Goal: Information Seeking & Learning: Check status

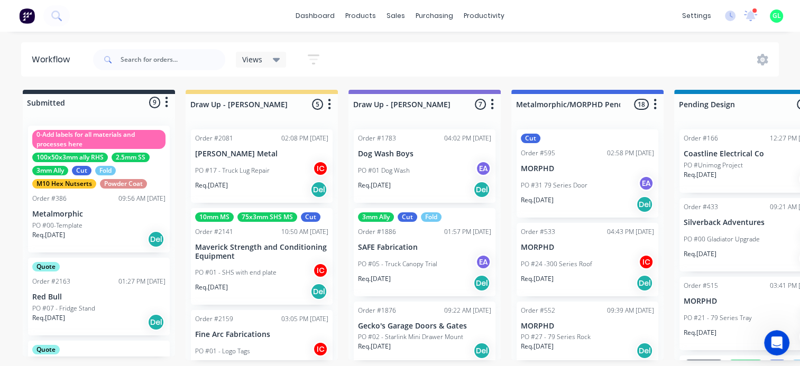
click at [742, 13] on div "settings 1 new notifications [PERSON_NAME] all as read [PERSON_NAME] mentioned …" at bounding box center [738, 16] width 123 height 16
click at [747, 14] on icon at bounding box center [750, 16] width 13 height 11
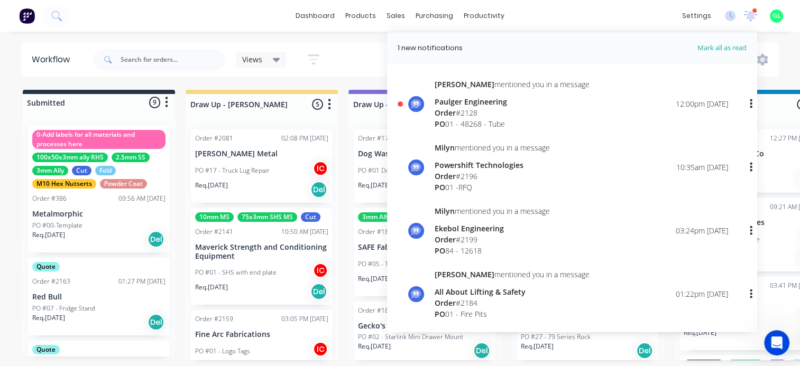
click at [494, 177] on div "Order # 2196" at bounding box center [492, 176] width 115 height 11
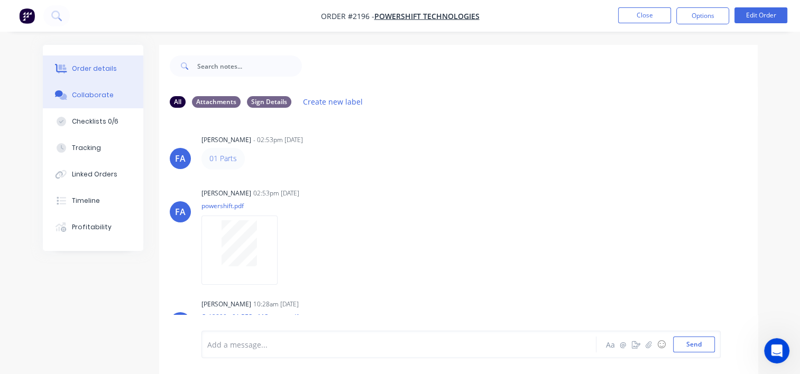
click at [110, 72] on div "Order details" at bounding box center [94, 69] width 45 height 10
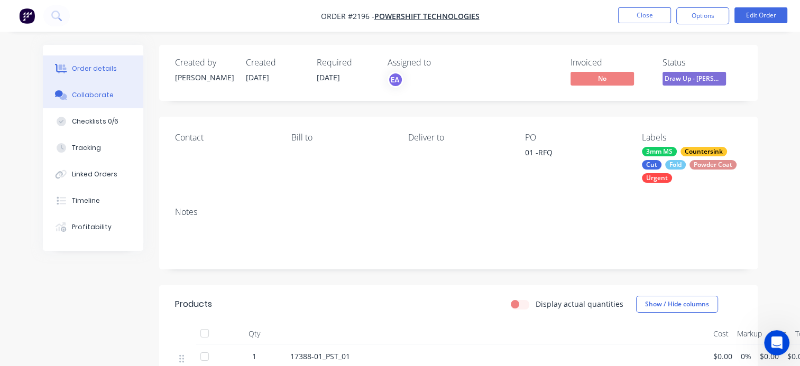
click at [94, 99] on div "Collaborate" at bounding box center [93, 95] width 42 height 10
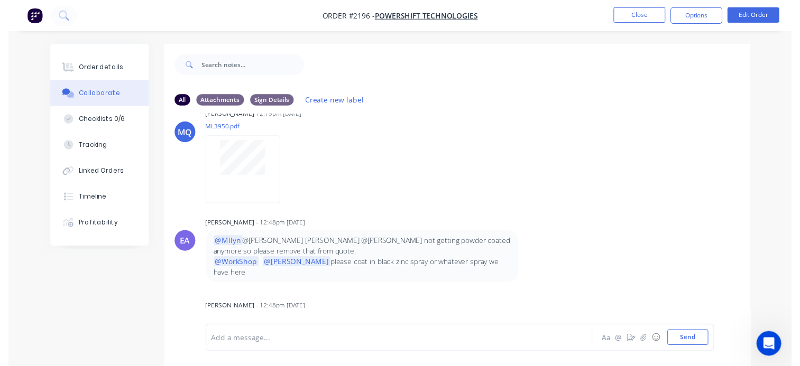
scroll to position [594, 0]
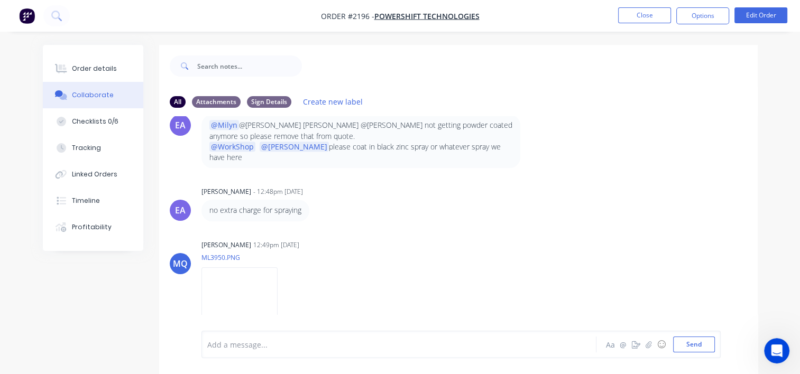
click at [288, 253] on p "ML3950.PNG" at bounding box center [244, 257] width 87 height 9
drag, startPoint x: 4, startPoint y: 71, endPoint x: 5, endPoint y: 50, distance: 21.2
click at [0, 46] on html "Order #2196 - Powershift Technologies Close Options Edit Order Order details Co…" at bounding box center [400, 195] width 800 height 390
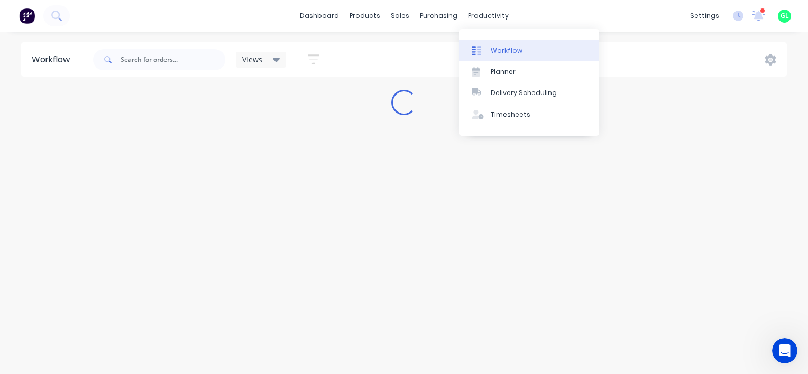
click at [508, 49] on div "Workflow" at bounding box center [507, 51] width 32 height 10
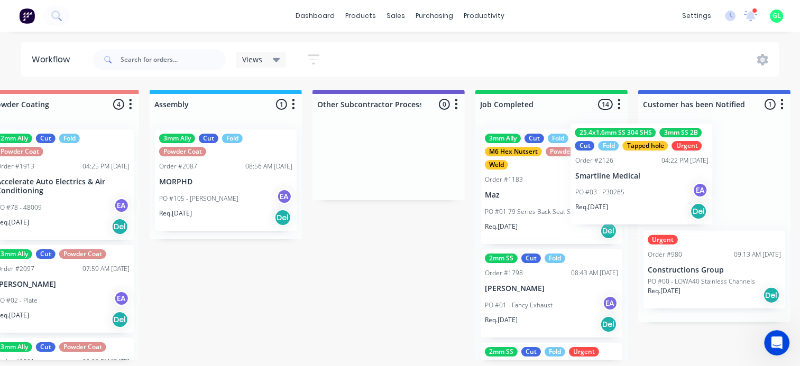
scroll to position [0, 2969]
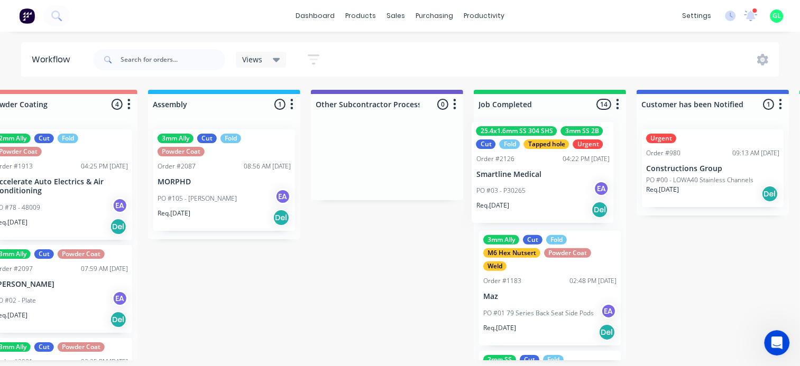
drag, startPoint x: 237, startPoint y: 203, endPoint x: 541, endPoint y: 197, distance: 304.1
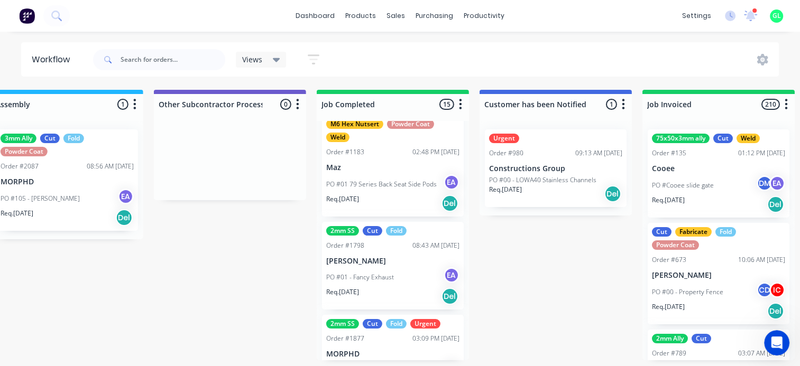
scroll to position [264, 0]
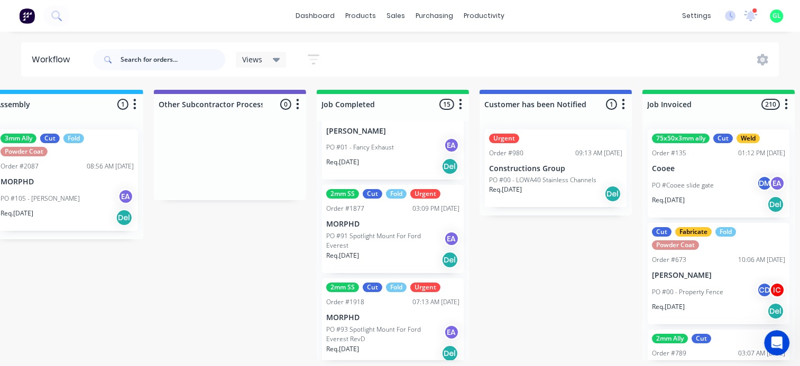
click at [135, 58] on input "text" at bounding box center [173, 59] width 105 height 21
type input "smartline"
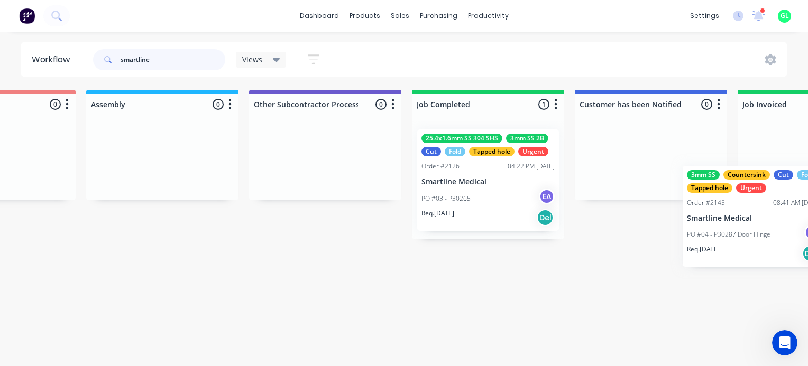
scroll to position [0, 3052]
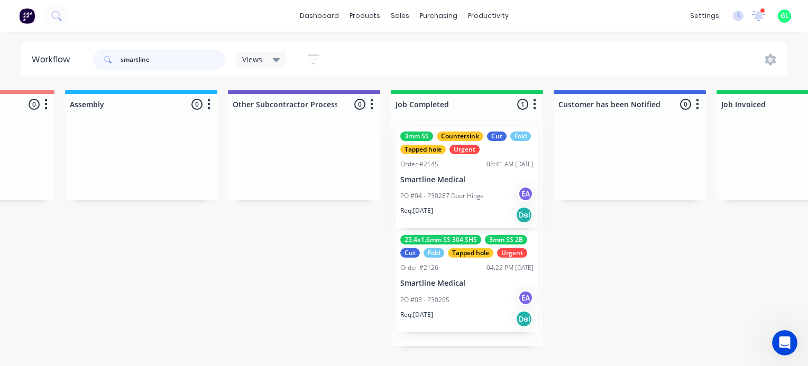
drag, startPoint x: 144, startPoint y: 184, endPoint x: 459, endPoint y: 182, distance: 315.2
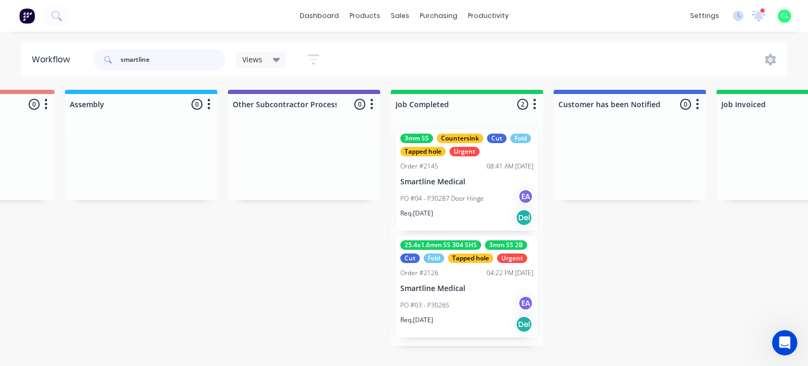
drag, startPoint x: 161, startPoint y: 62, endPoint x: 76, endPoint y: 62, distance: 84.6
click at [76, 62] on header "Workflow smartline Views Save new view None (Default) edit [PERSON_NAME] edit […" at bounding box center [404, 59] width 766 height 34
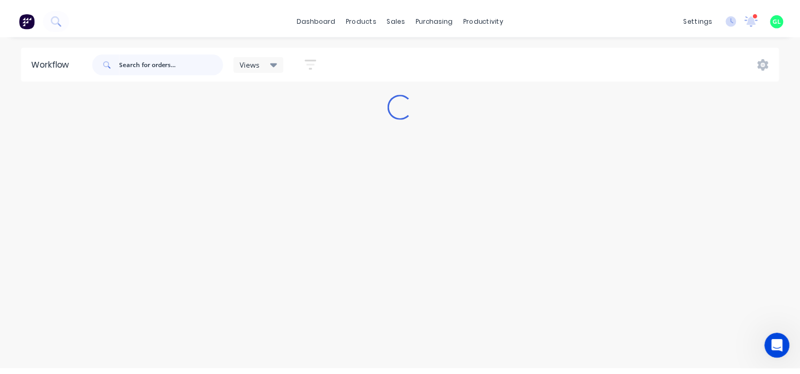
scroll to position [0, 0]
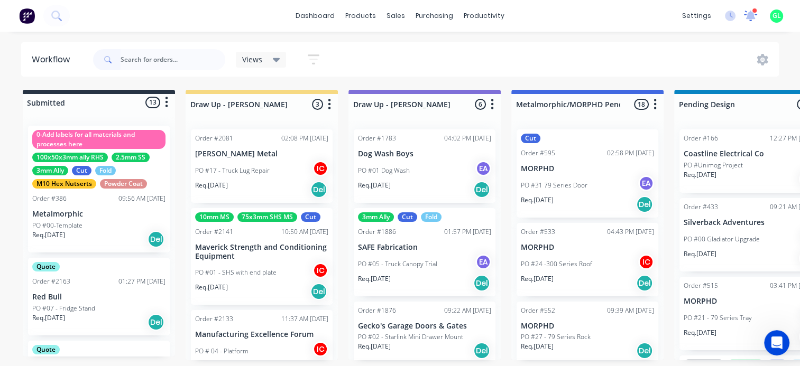
click at [750, 13] on icon at bounding box center [751, 14] width 10 height 9
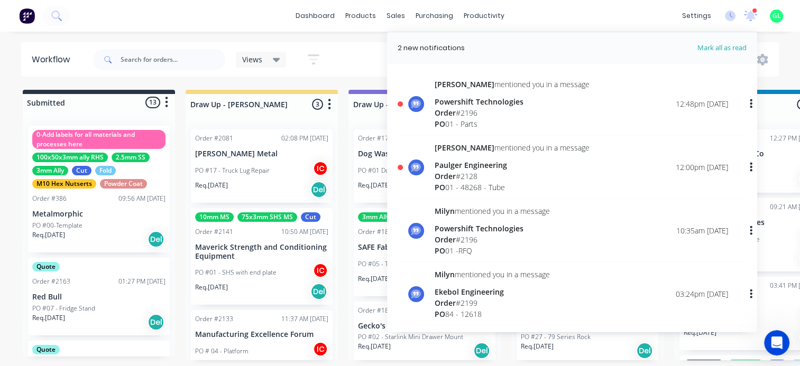
click at [491, 116] on div "Order # 2196" at bounding box center [512, 112] width 155 height 11
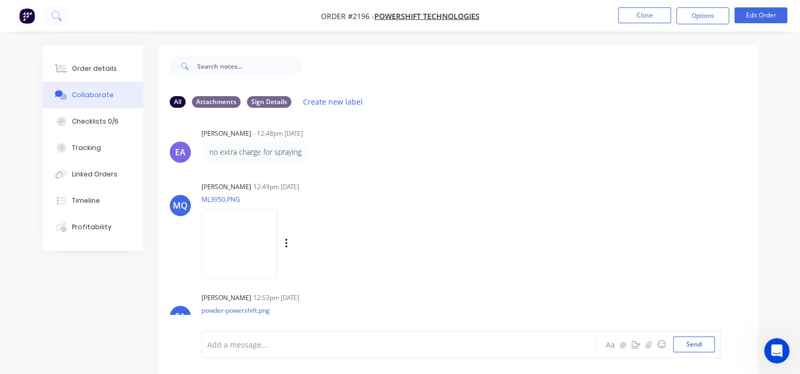
scroll to position [705, 0]
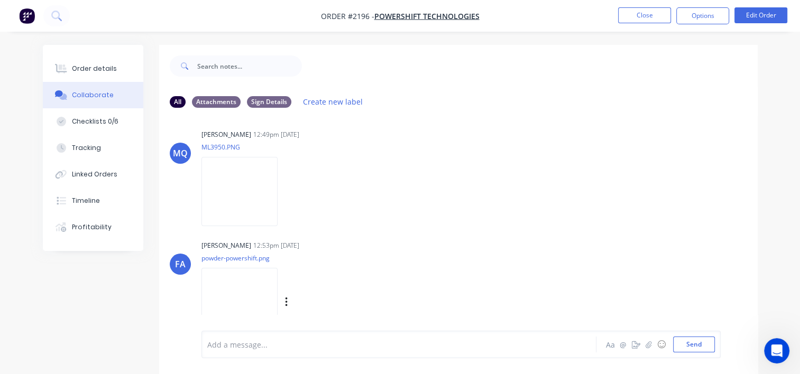
click at [277, 288] on img at bounding box center [239, 302] width 76 height 69
click at [691, 168] on div "MQ [PERSON_NAME] 12:49pm [DATE] ML3950.PNG Labels Download" at bounding box center [458, 174] width 599 height 95
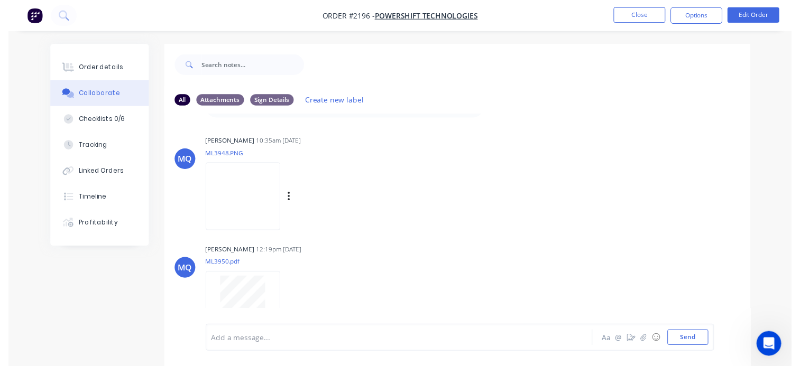
scroll to position [0, 0]
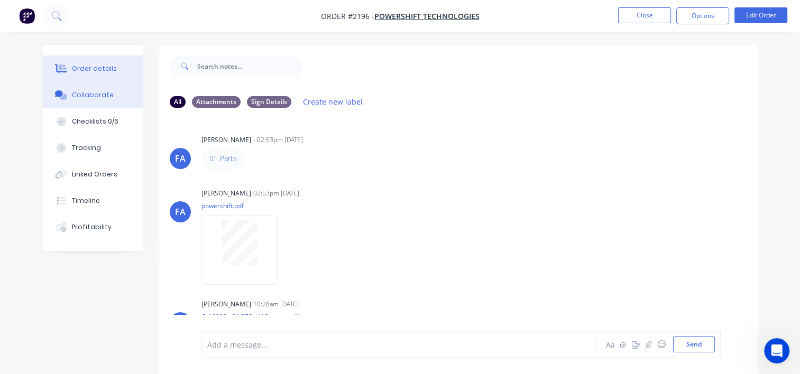
click at [89, 67] on div "Order details" at bounding box center [94, 69] width 45 height 10
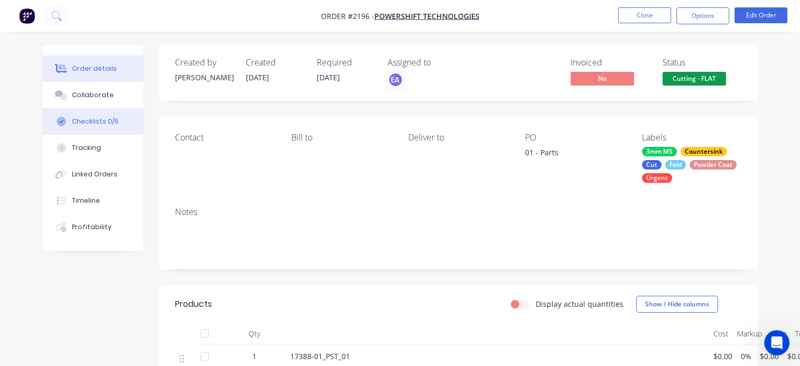
click at [100, 127] on button "Checklists 0/6" at bounding box center [93, 121] width 100 height 26
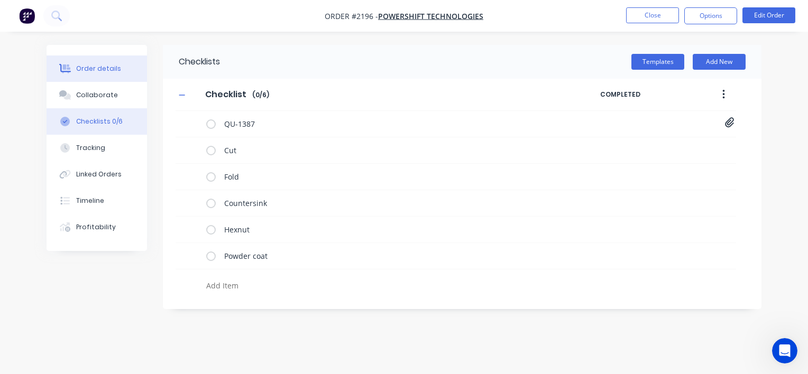
click at [105, 70] on div "Order details" at bounding box center [98, 69] width 45 height 10
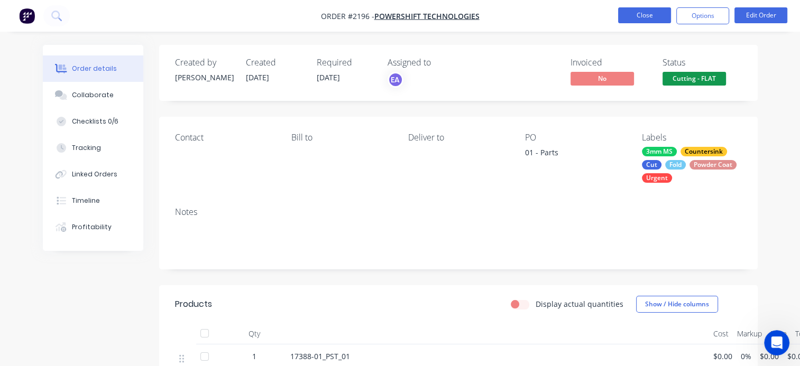
click at [639, 15] on button "Close" at bounding box center [644, 15] width 53 height 16
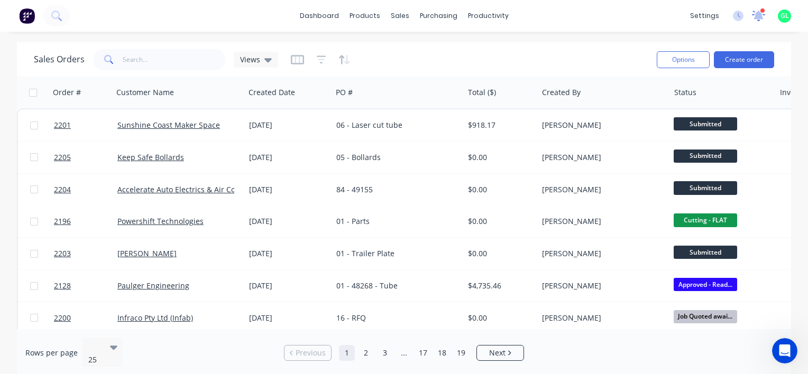
click at [762, 16] on icon at bounding box center [759, 15] width 10 height 8
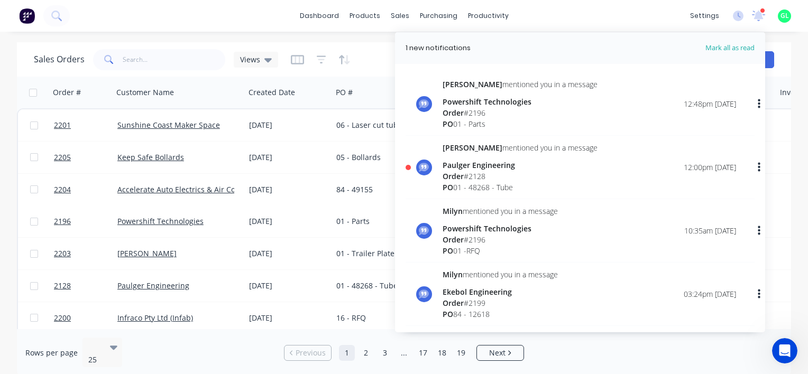
click at [506, 183] on div "PO 01 - 48268 - Tube" at bounding box center [520, 187] width 155 height 11
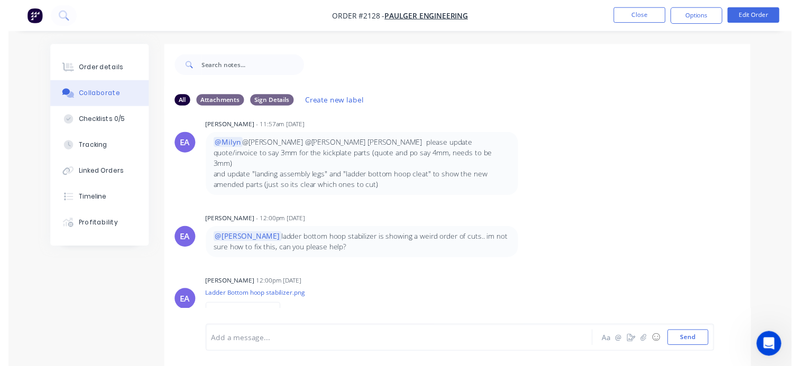
scroll to position [1957, 0]
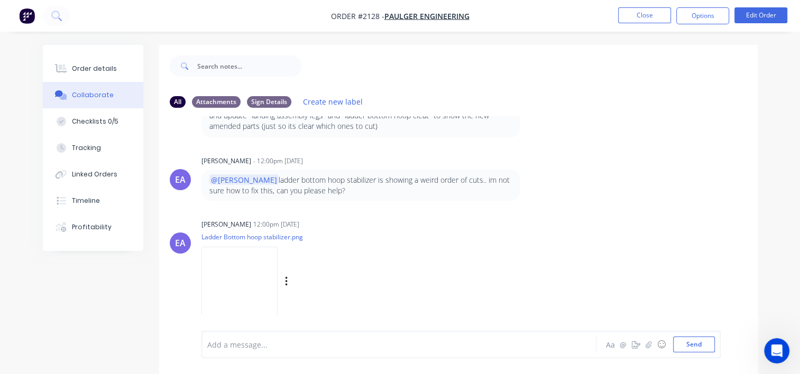
click at [266, 264] on img at bounding box center [239, 281] width 76 height 69
click at [653, 14] on button "Close" at bounding box center [644, 15] width 53 height 16
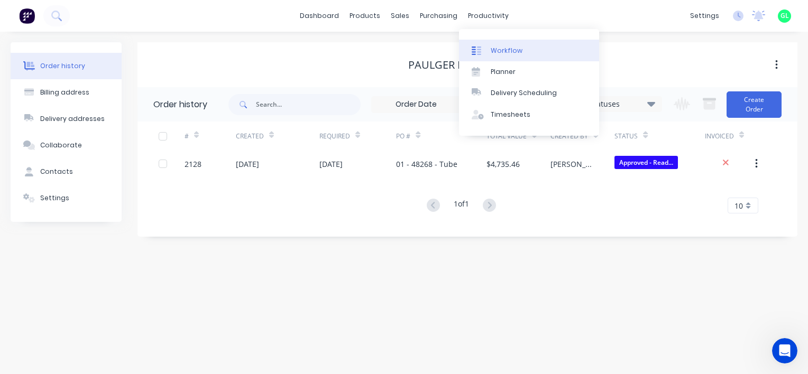
click at [510, 52] on div "Workflow" at bounding box center [507, 51] width 32 height 10
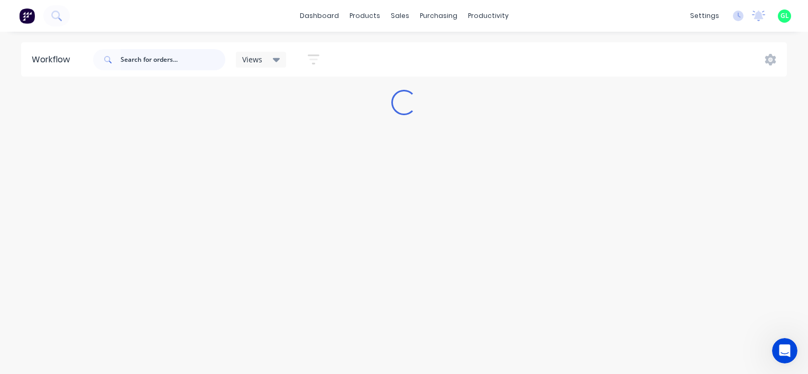
click at [161, 62] on input "text" at bounding box center [173, 59] width 105 height 21
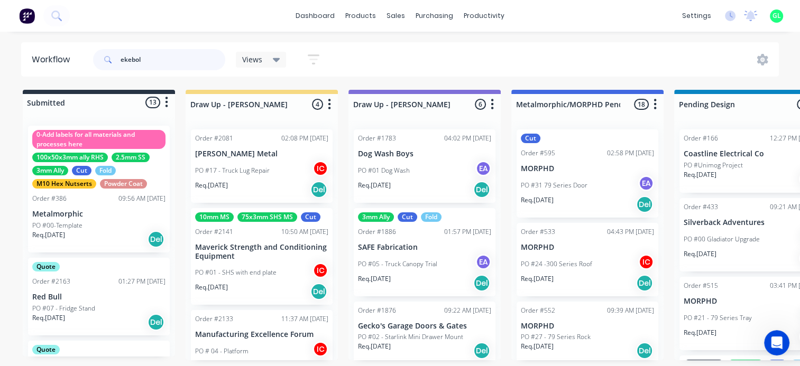
type input "ekebol"
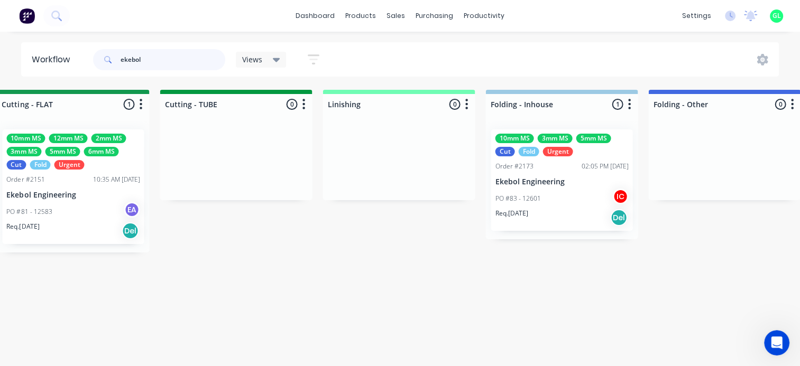
scroll to position [0, 1904]
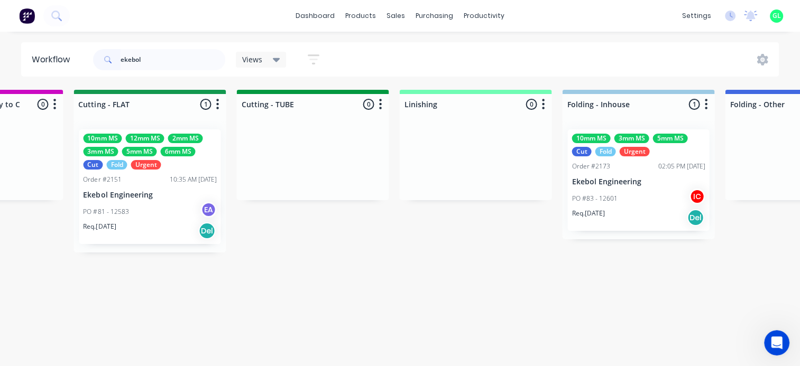
click at [118, 203] on div "PO #81 - 12583 EA" at bounding box center [149, 212] width 133 height 20
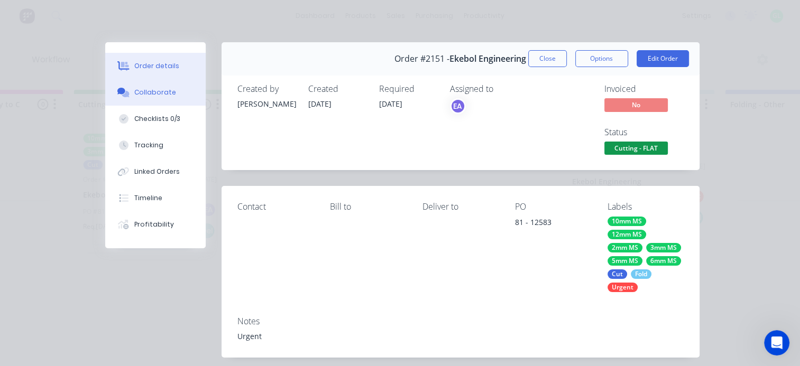
click at [135, 91] on div "Collaborate" at bounding box center [155, 93] width 42 height 10
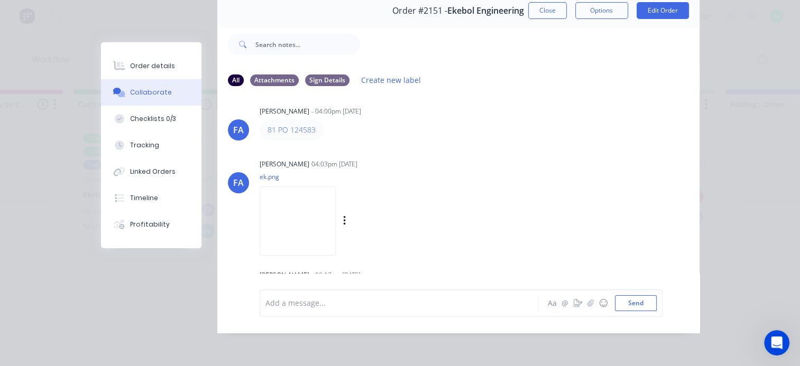
scroll to position [0, 0]
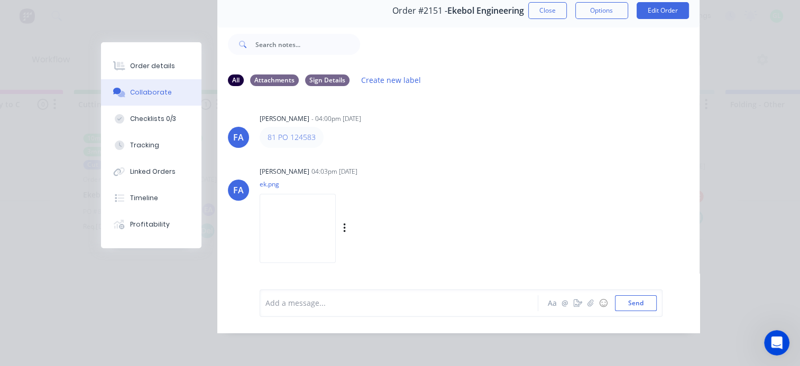
click at [318, 213] on img at bounding box center [298, 228] width 76 height 69
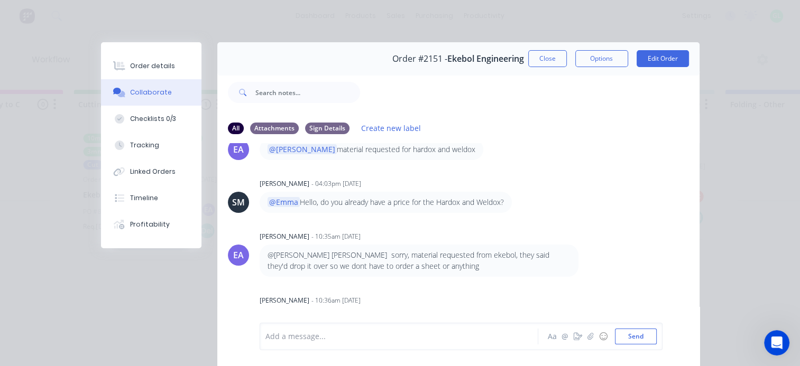
scroll to position [55, 0]
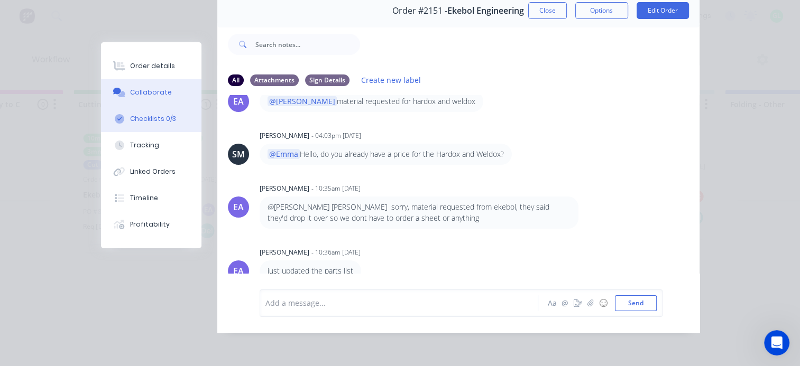
click at [167, 123] on div "Checklists 0/3" at bounding box center [153, 119] width 46 height 10
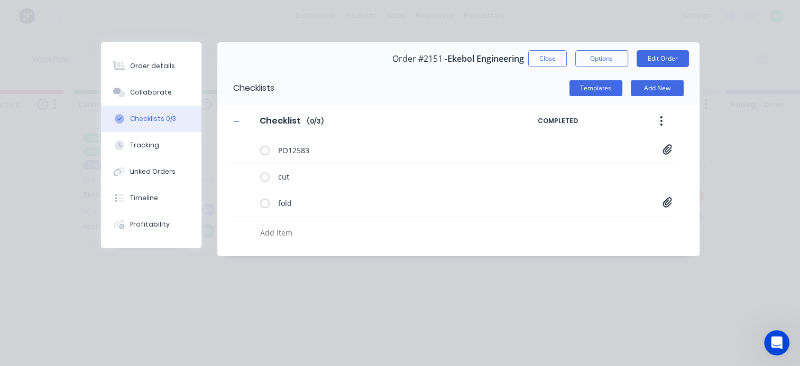
scroll to position [0, 0]
click at [673, 148] on div "PO12583 PO Print_EKEBOL - 12583.pdf TRAY PROFILE BOM.xlsx" at bounding box center [452, 150] width 444 height 26
click at [669, 148] on icon at bounding box center [667, 149] width 9 height 10
click at [567, 171] on link "PO Print_EKEBOL - 12583.pdf" at bounding box center [582, 172] width 123 height 11
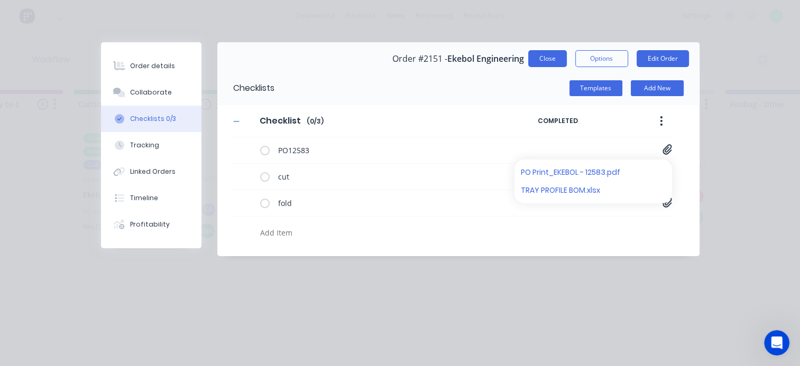
click at [550, 65] on button "Close" at bounding box center [547, 58] width 39 height 17
type textarea "x"
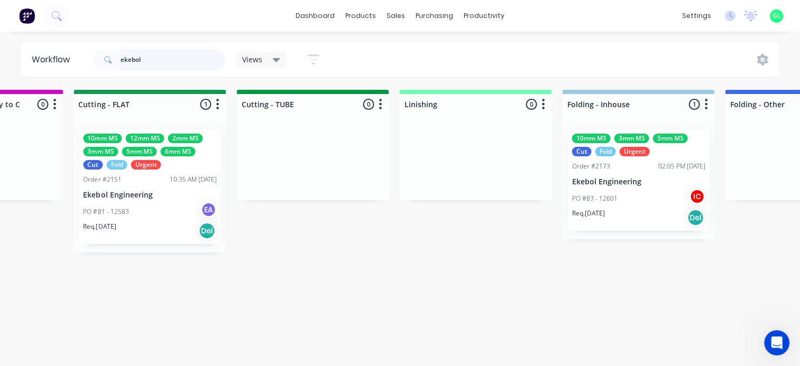
drag, startPoint x: 149, startPoint y: 60, endPoint x: 80, endPoint y: 58, distance: 68.8
click at [80, 58] on header "Workflow ekebol Views Save new view None (Default) edit [PERSON_NAME] edit [PER…" at bounding box center [400, 59] width 758 height 34
type input "[PERSON_NAME]"
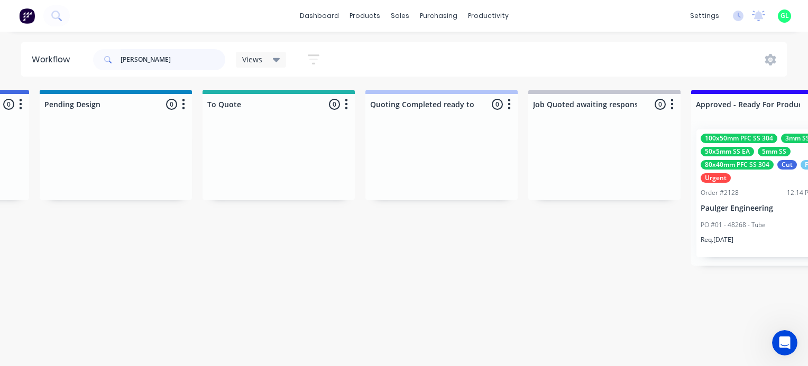
scroll to position [0, 1005]
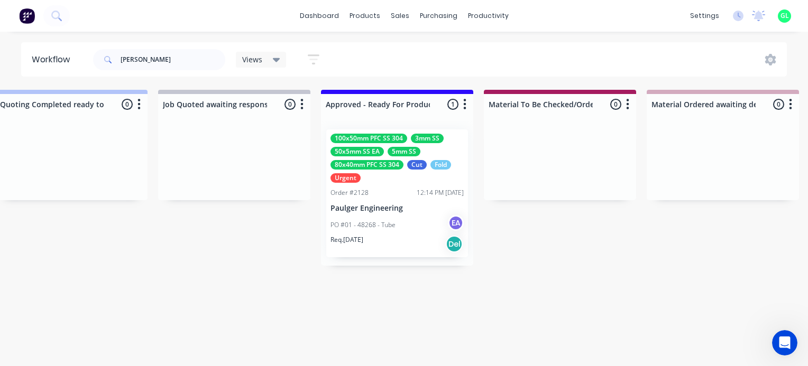
click at [401, 212] on p "Paulger Engineering" at bounding box center [397, 208] width 133 height 9
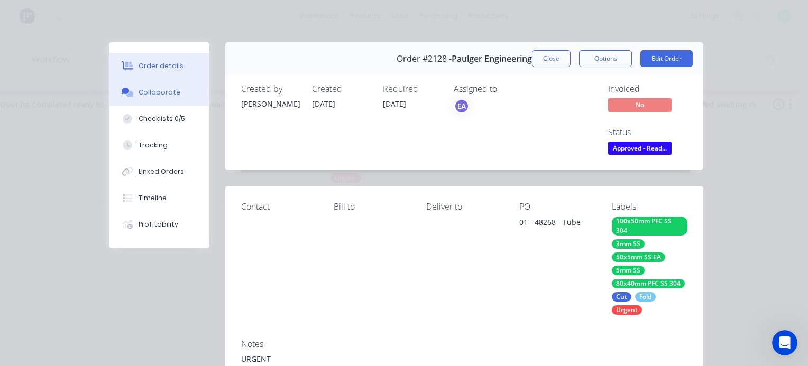
click at [148, 95] on div "Collaborate" at bounding box center [160, 93] width 42 height 10
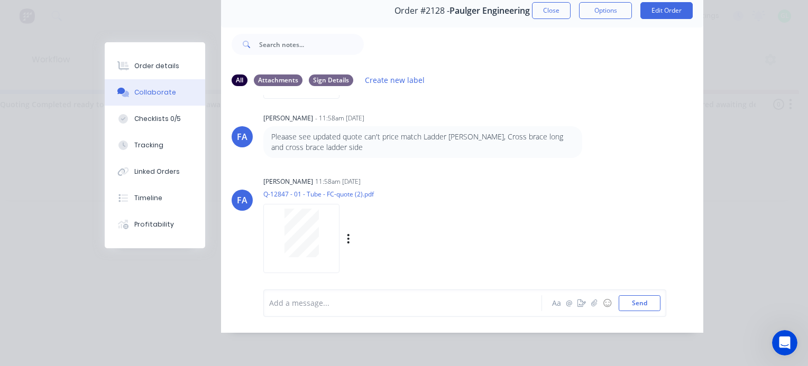
scroll to position [1501, 0]
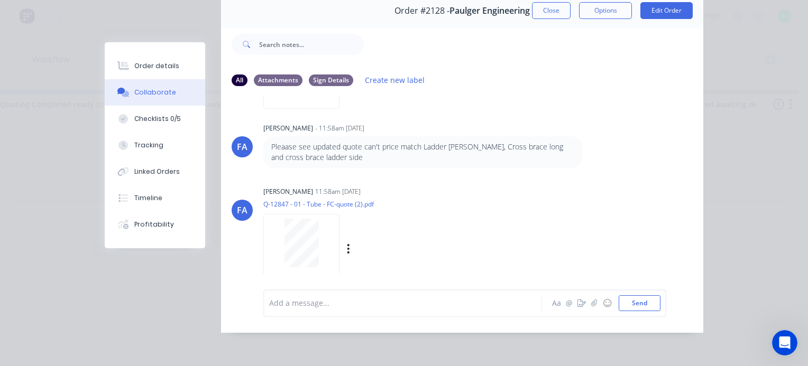
click at [317, 235] on div at bounding box center [301, 243] width 67 height 49
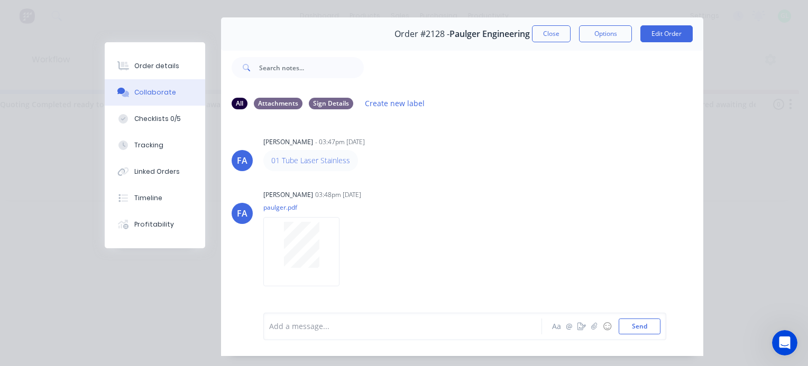
scroll to position [0, 0]
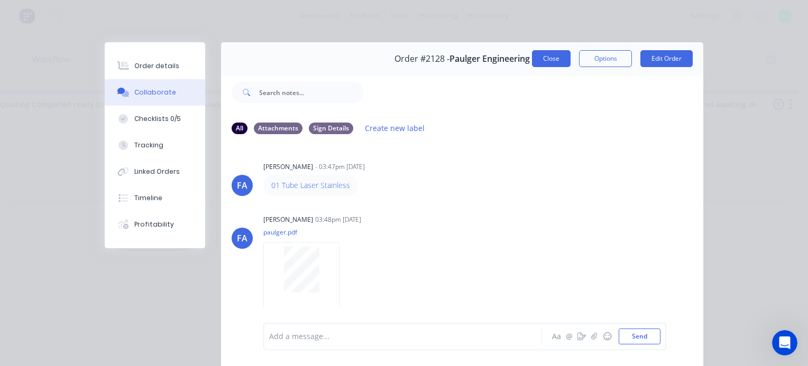
click at [538, 57] on button "Close" at bounding box center [551, 58] width 39 height 17
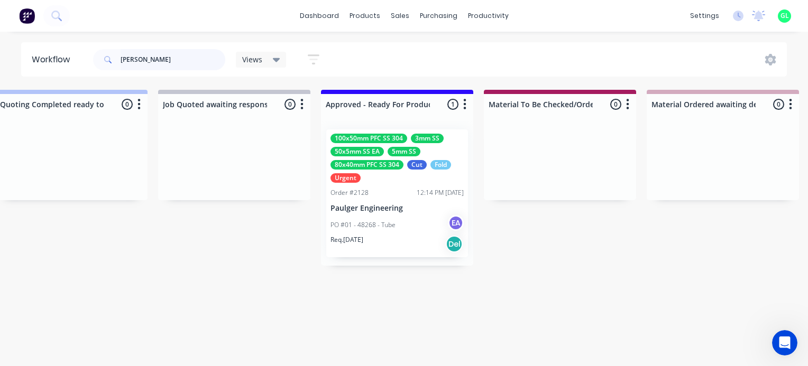
drag, startPoint x: 175, startPoint y: 56, endPoint x: 103, endPoint y: 54, distance: 71.4
click at [103, 54] on div "[PERSON_NAME]" at bounding box center [159, 59] width 132 height 21
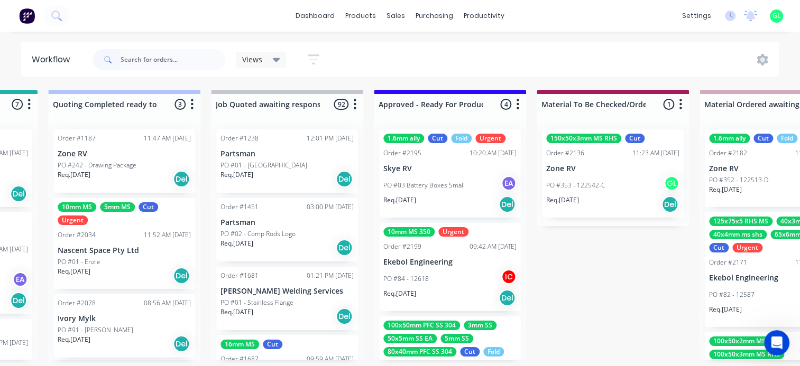
click at [459, 204] on div "Req. [DATE] Del" at bounding box center [449, 205] width 133 height 18
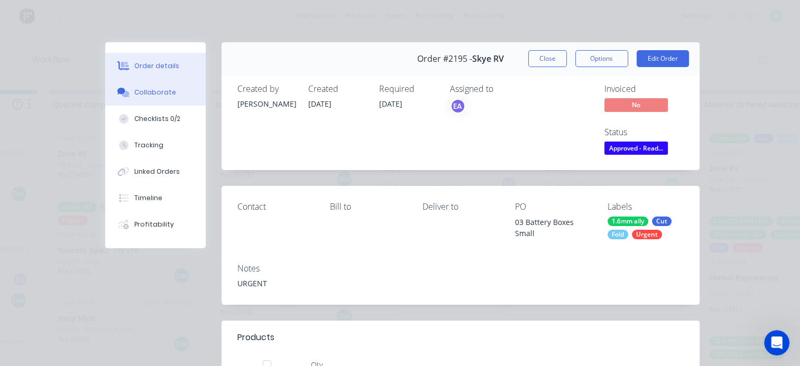
click at [159, 90] on div "Collaborate" at bounding box center [155, 93] width 42 height 10
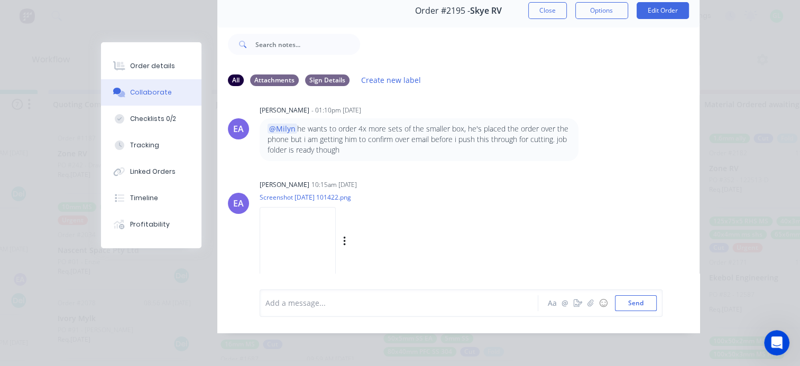
scroll to position [55, 0]
click at [275, 235] on img at bounding box center [298, 241] width 76 height 69
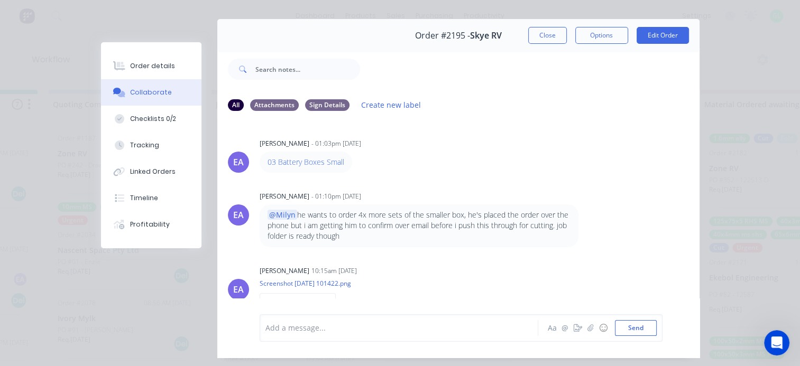
scroll to position [0, 0]
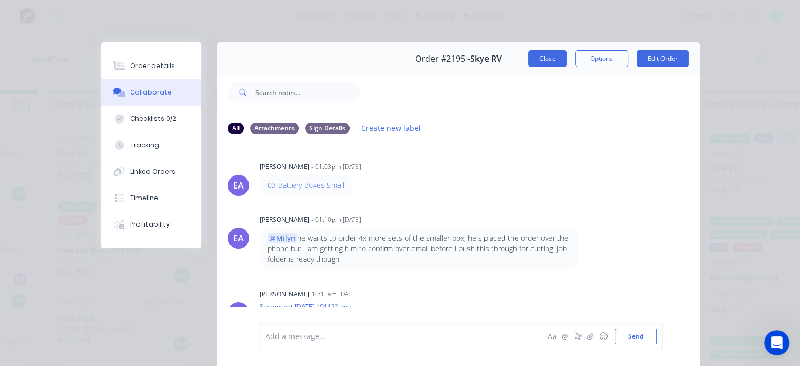
click at [542, 56] on button "Close" at bounding box center [547, 58] width 39 height 17
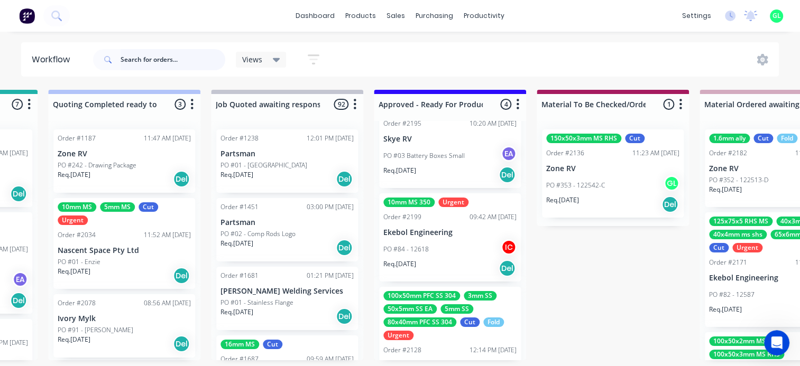
scroll to position [106, 0]
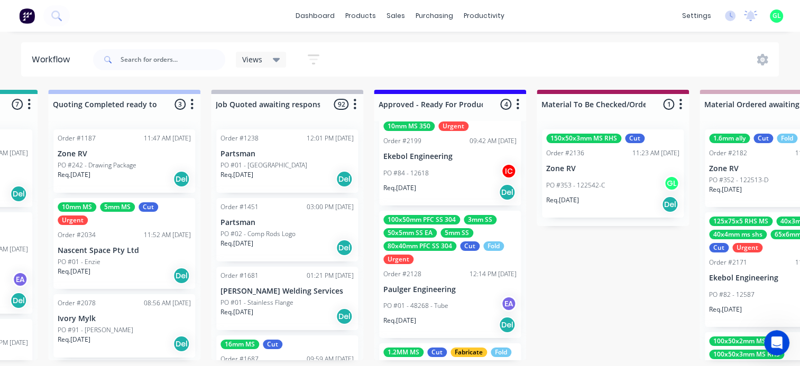
click at [448, 177] on div "PO #84 - 12618 IC" at bounding box center [449, 173] width 133 height 20
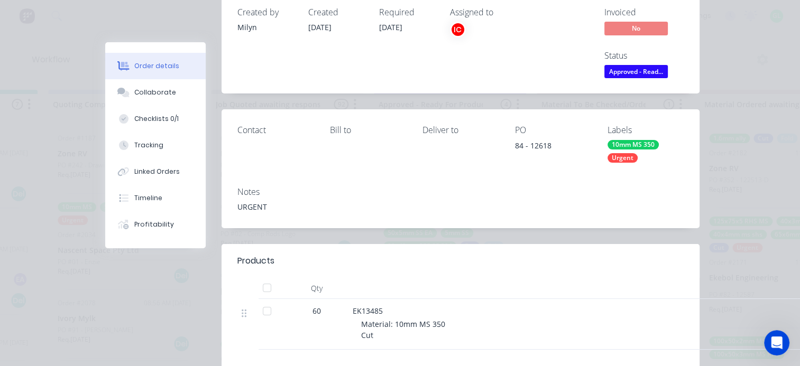
scroll to position [159, 0]
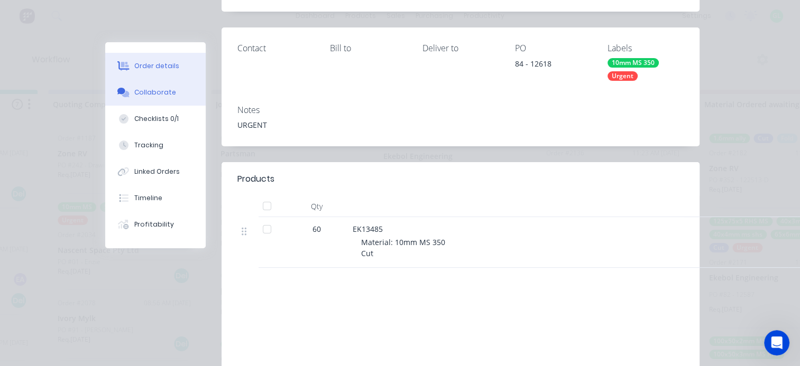
click at [150, 97] on button "Collaborate" at bounding box center [155, 92] width 100 height 26
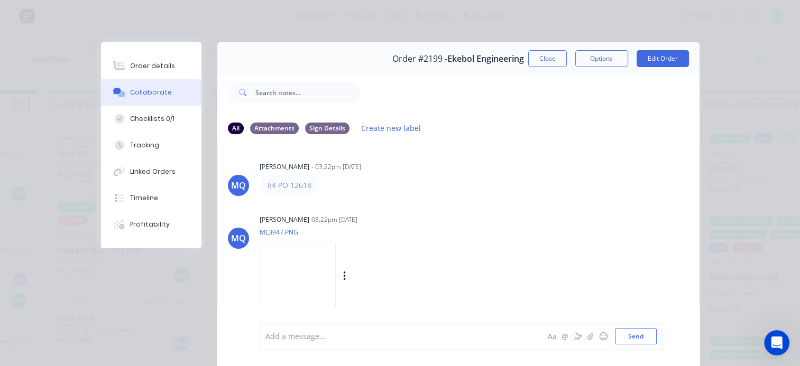
click at [300, 279] on img at bounding box center [298, 276] width 76 height 69
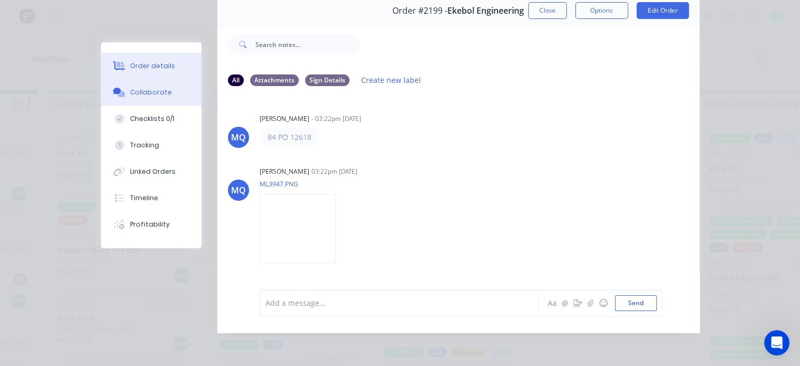
click at [161, 68] on div "Order details" at bounding box center [152, 66] width 45 height 10
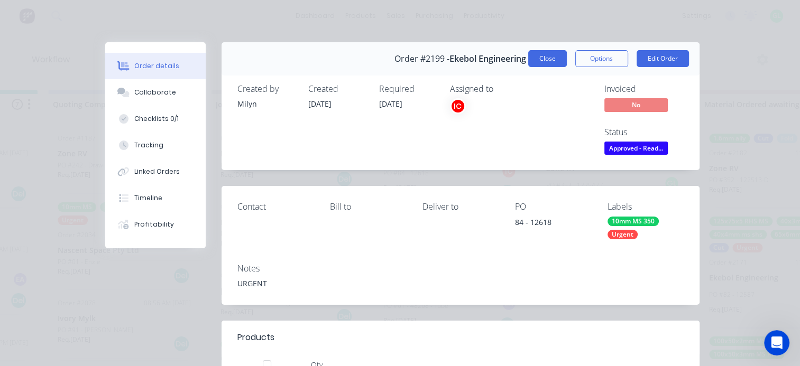
click at [539, 56] on button "Close" at bounding box center [547, 58] width 39 height 17
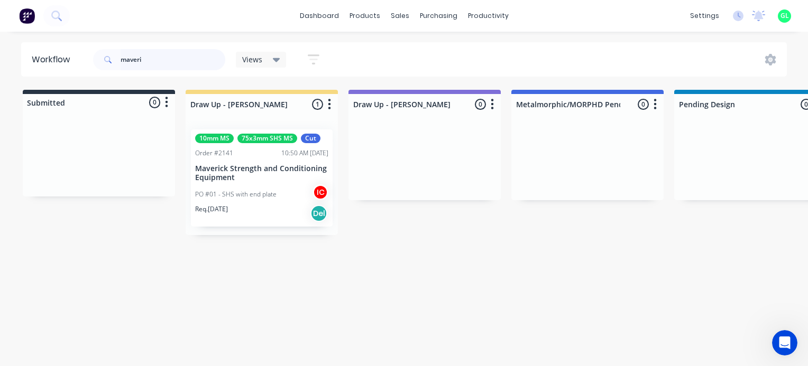
type input "maveri"
click at [255, 182] on div "10mm MS 75x3mm SHS MS Cut Order #2141 10:50 AM [DATE] Maverick Strength and Con…" at bounding box center [262, 178] width 142 height 97
